Goal: Task Accomplishment & Management: Manage account settings

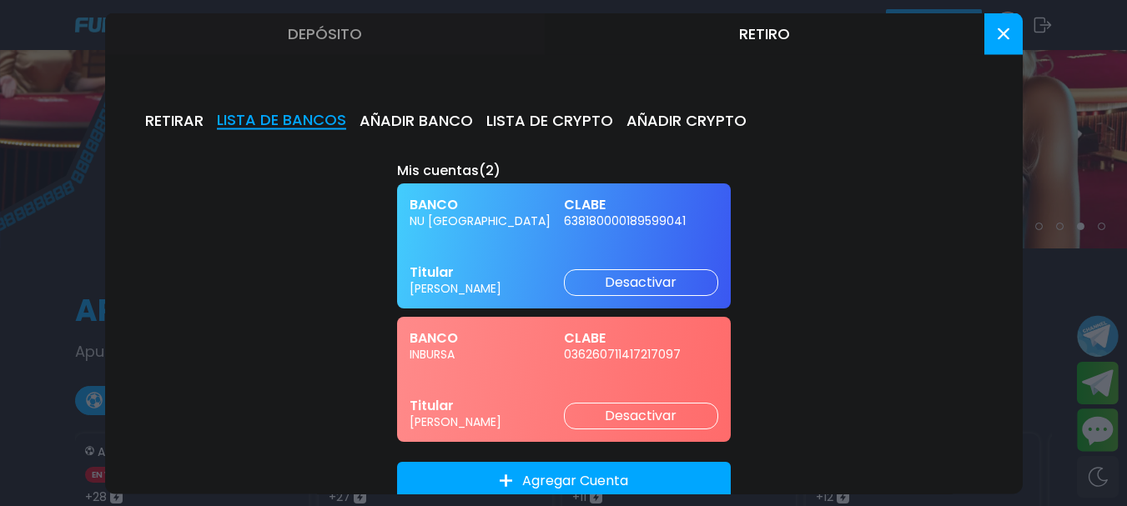
scroll to position [46, 0]
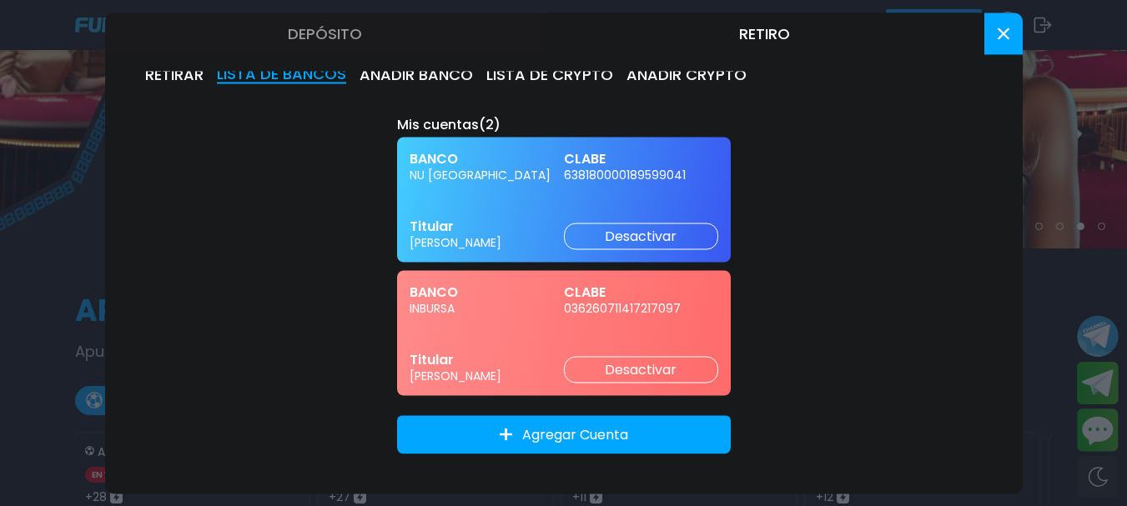
click at [1006, 25] on button at bounding box center [1003, 34] width 38 height 42
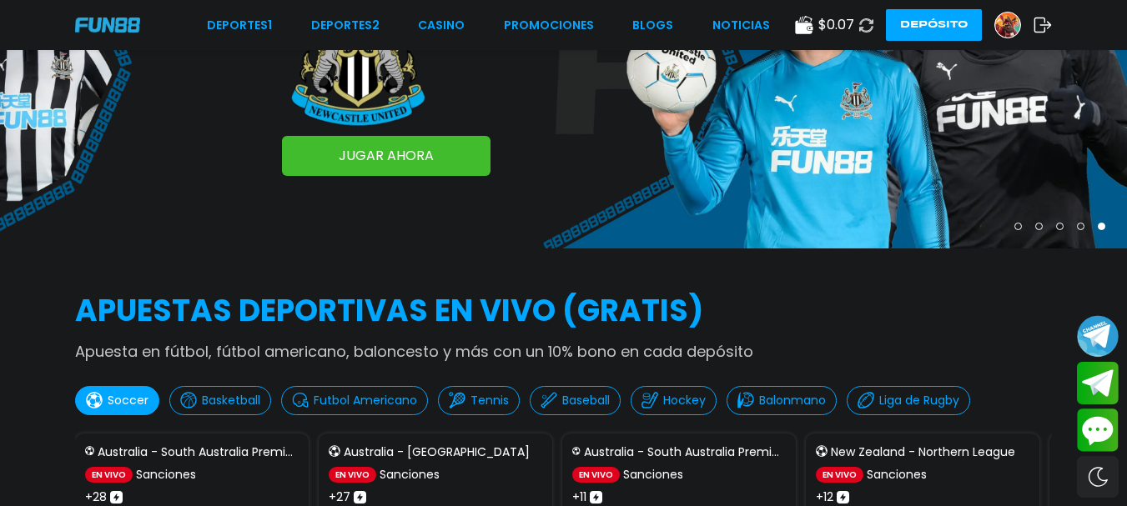
click at [1041, 23] on icon at bounding box center [1042, 25] width 18 height 17
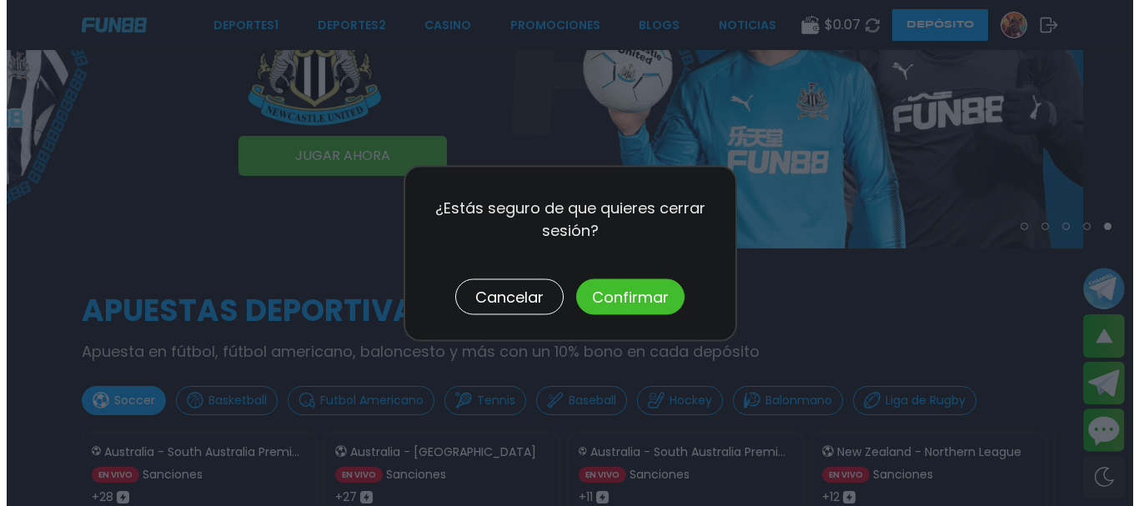
scroll to position [171, 0]
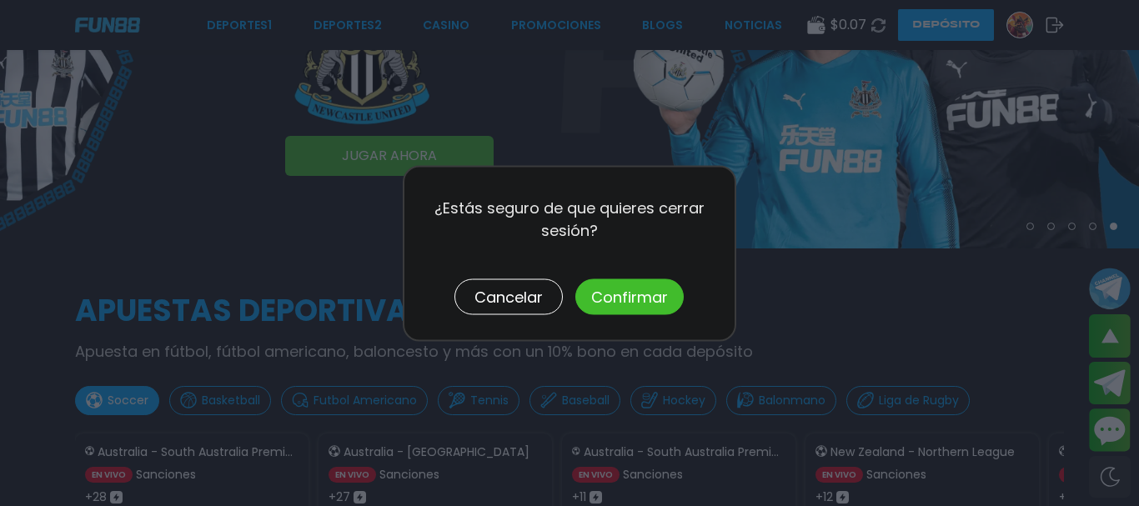
click at [632, 292] on button "Confirmar" at bounding box center [630, 297] width 108 height 36
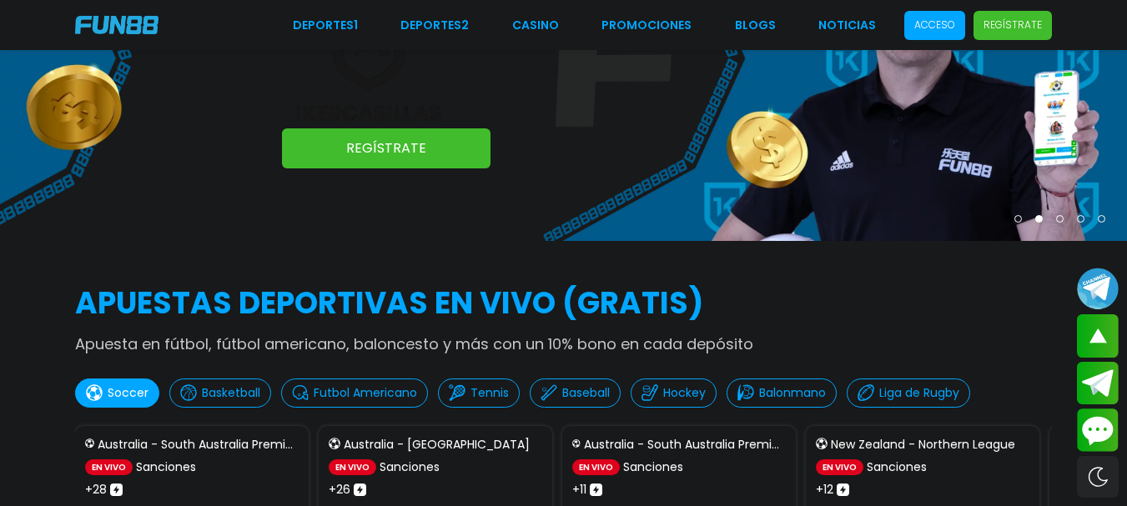
click at [936, 23] on p "Acceso" at bounding box center [934, 25] width 41 height 15
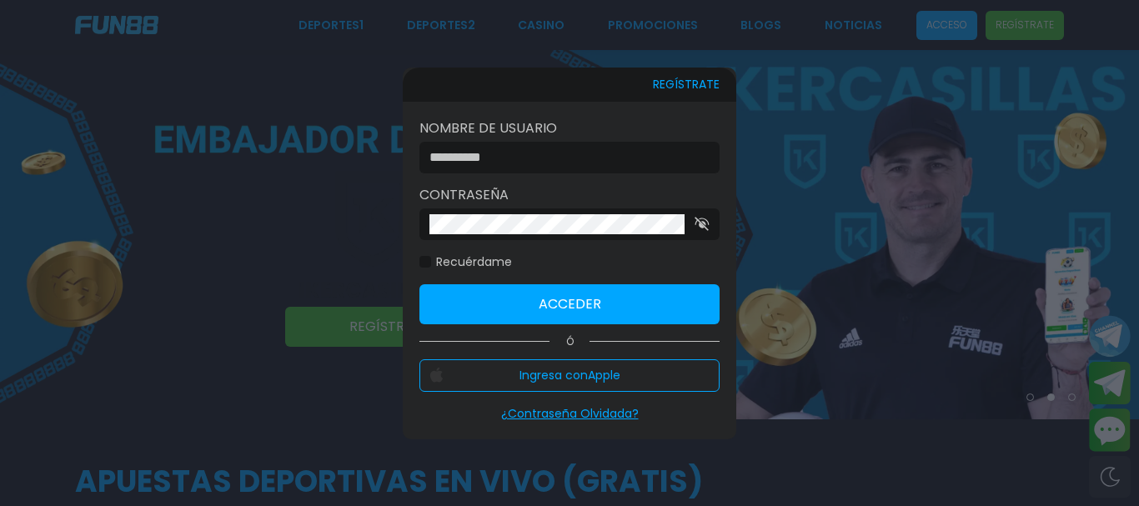
click at [581, 160] on input at bounding box center [564, 158] width 270 height 20
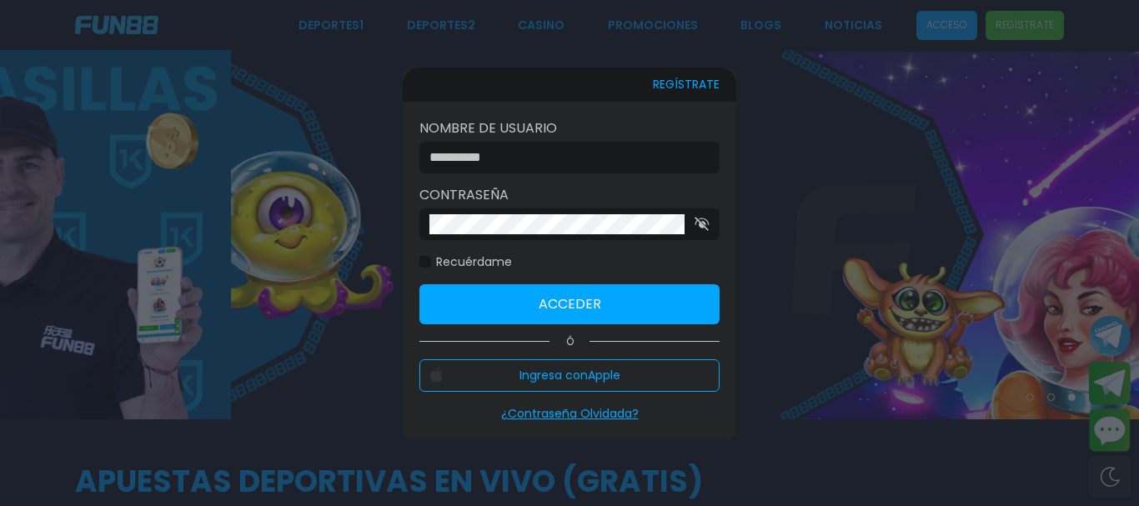
click at [580, 159] on input at bounding box center [564, 158] width 270 height 20
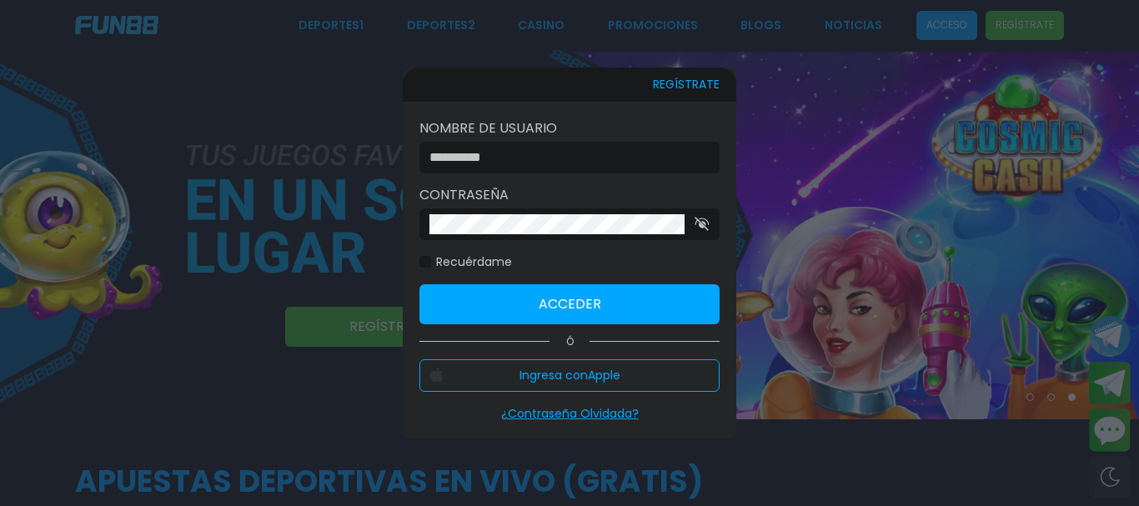
scroll to position [171, 0]
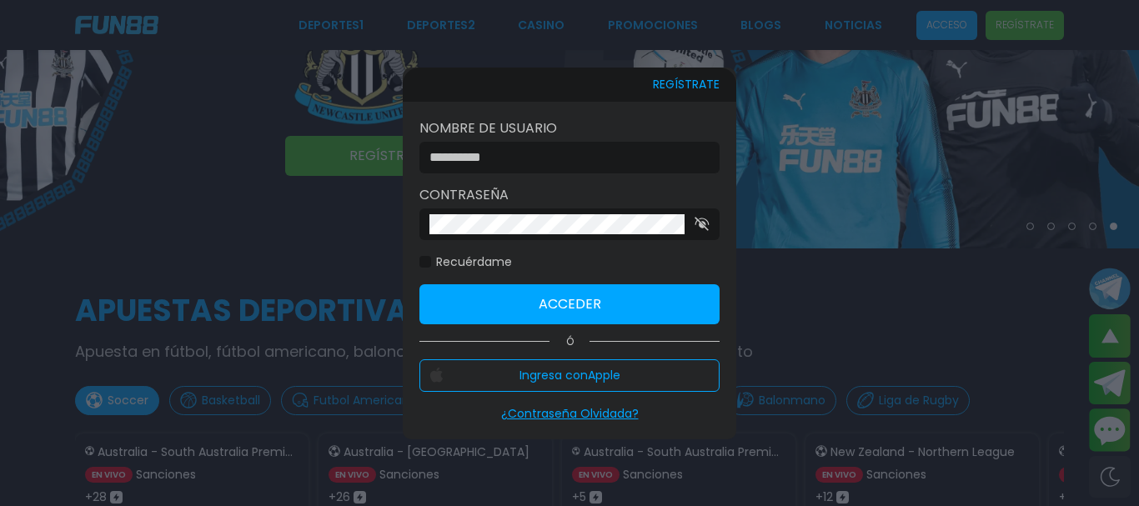
click at [584, 154] on input at bounding box center [564, 158] width 270 height 20
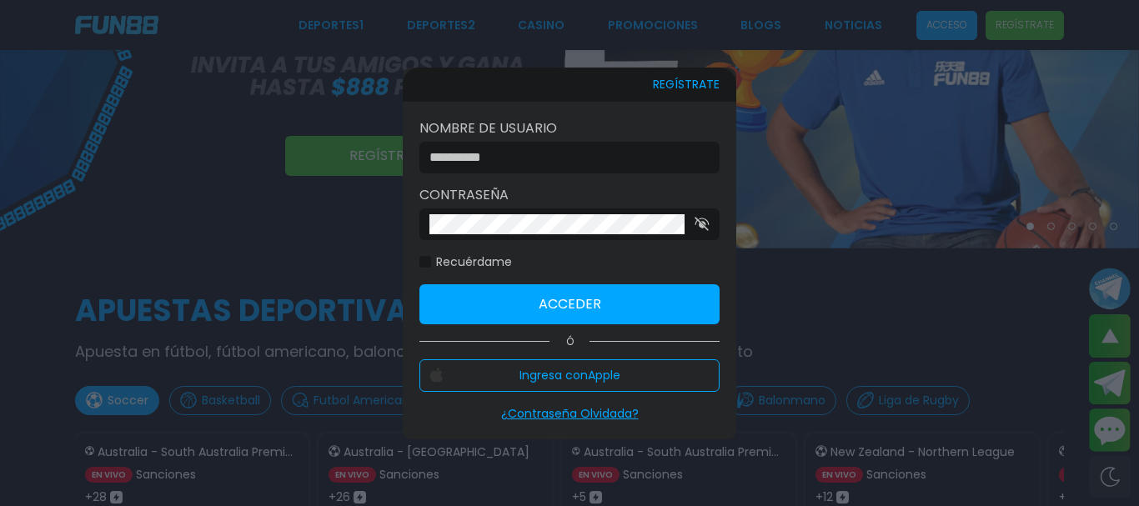
click at [545, 157] on input at bounding box center [564, 158] width 270 height 20
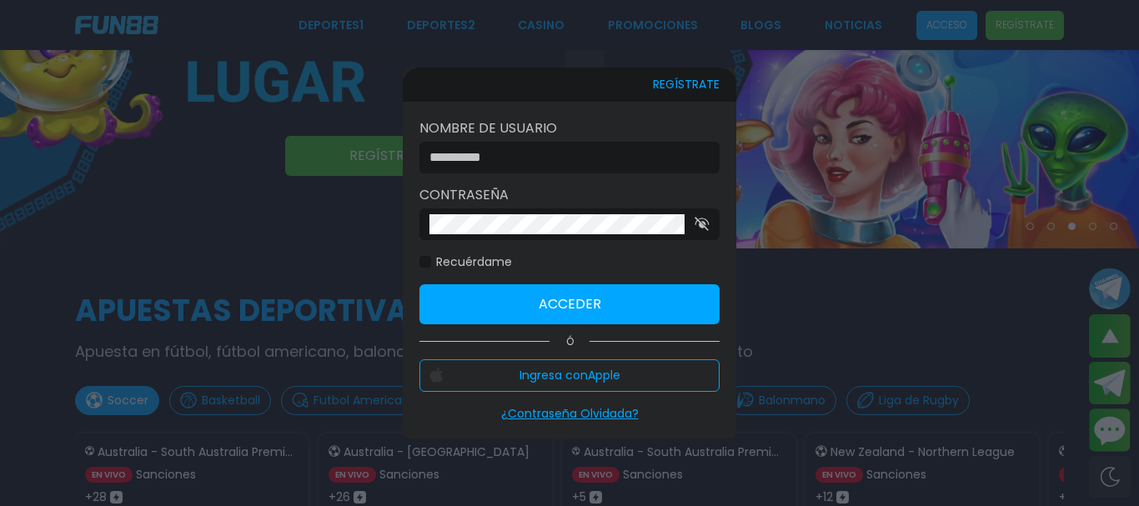
click at [617, 156] on input at bounding box center [564, 158] width 270 height 20
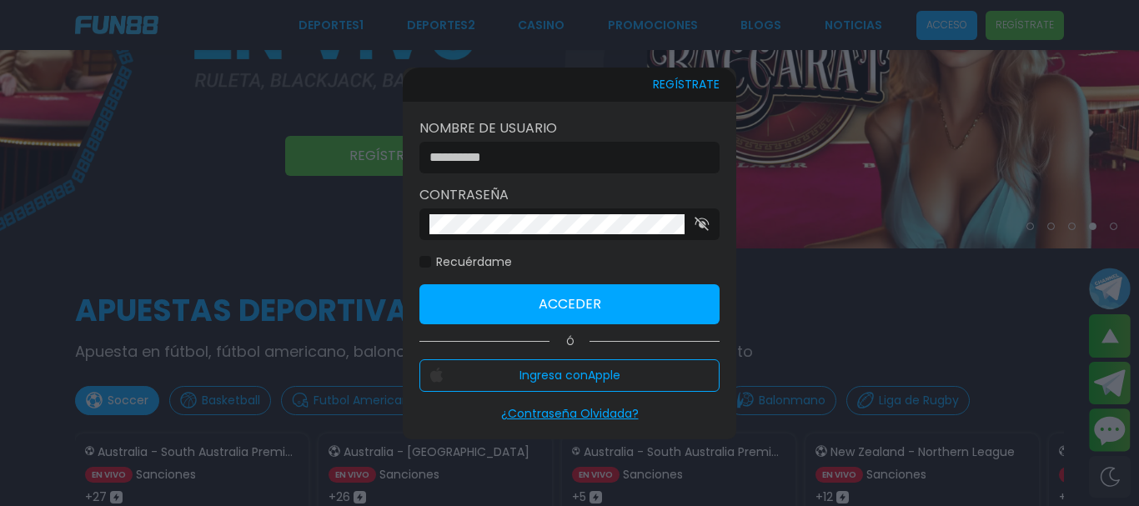
type input "**********"
click at [540, 289] on button "Acceder" at bounding box center [569, 304] width 300 height 40
